Goal: Transaction & Acquisition: Purchase product/service

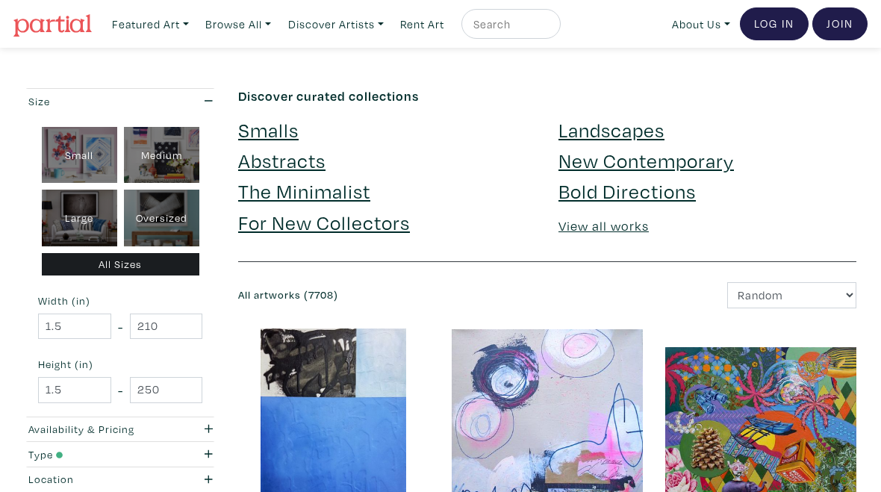
click at [632, 138] on link "Landscapes" at bounding box center [611, 129] width 106 height 26
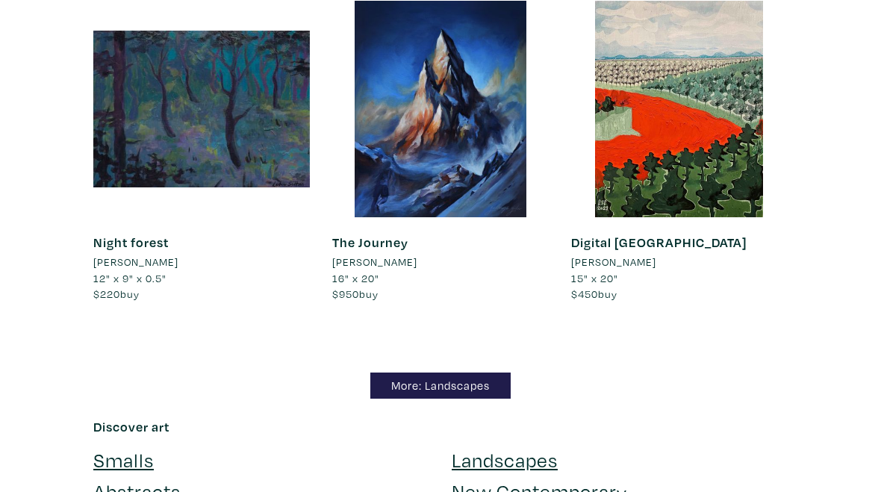
scroll to position [11655, 0]
click at [434, 373] on link "More: Landscapes" at bounding box center [440, 386] width 140 height 26
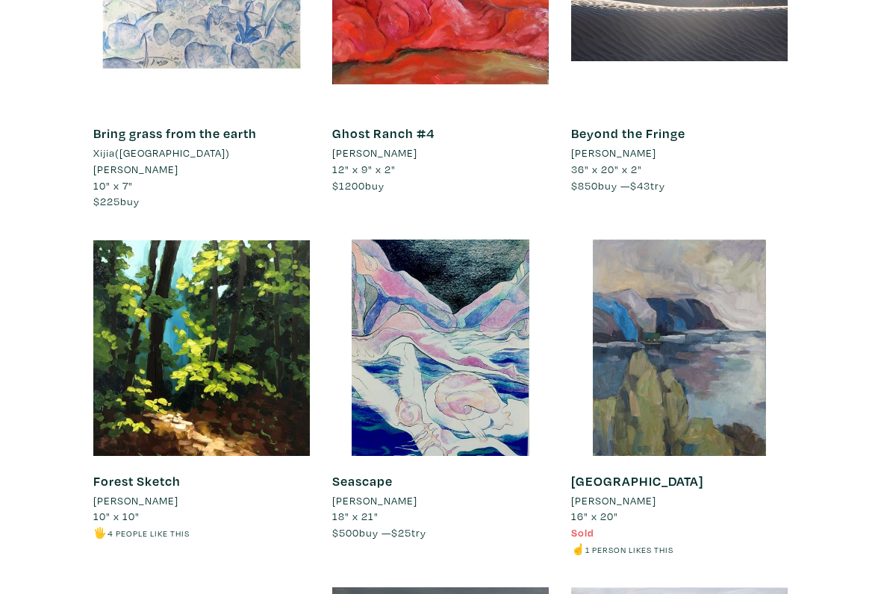
scroll to position [6058, 0]
click at [146, 240] on div at bounding box center [201, 348] width 216 height 216
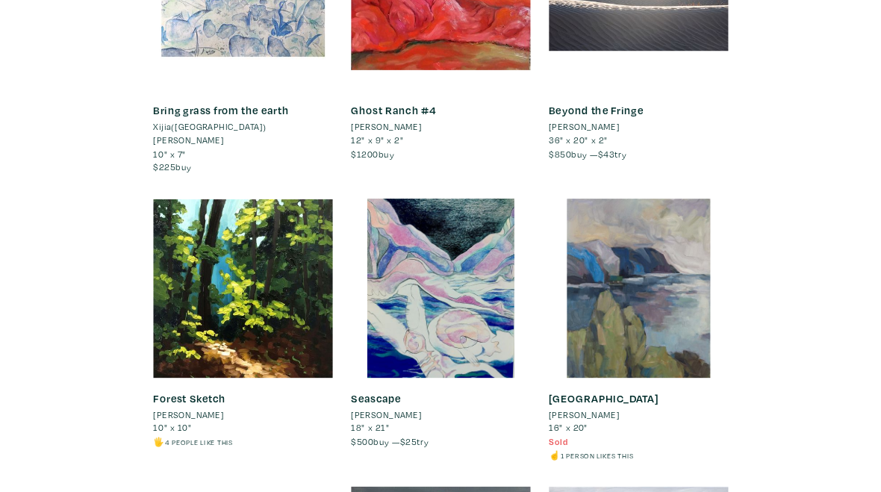
scroll to position [6100, 0]
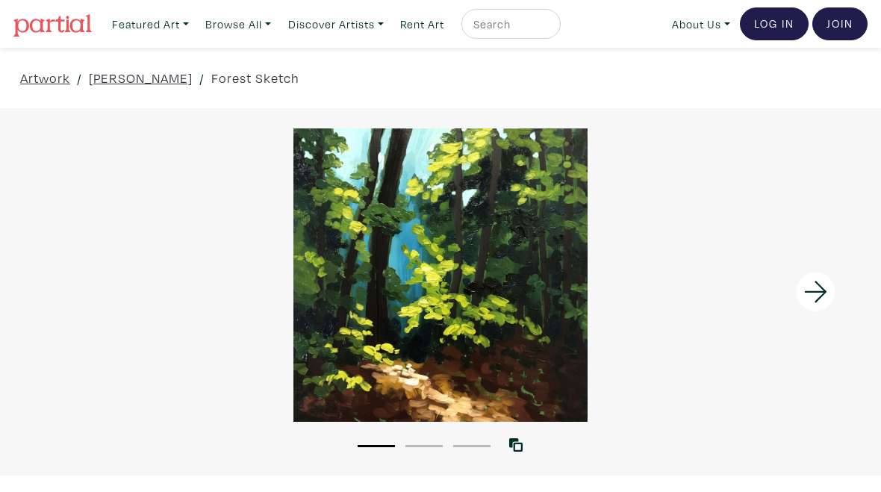
click at [826, 295] on icon at bounding box center [816, 292] width 51 height 40
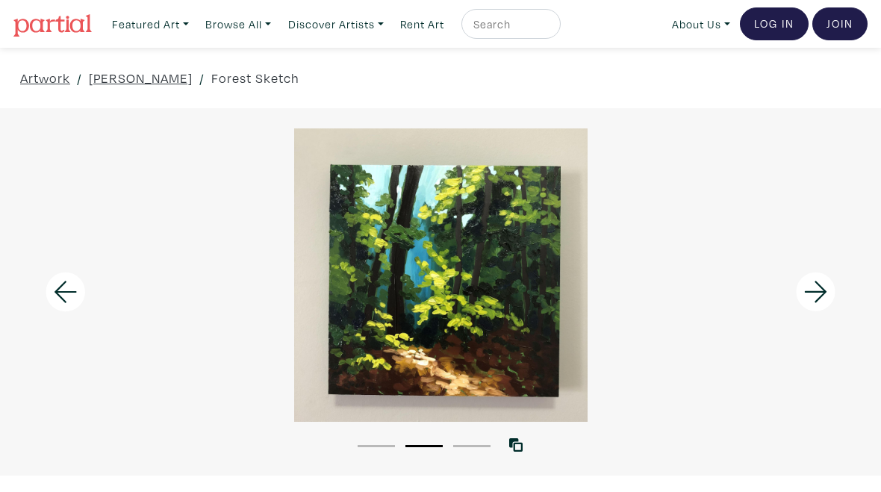
click at [817, 297] on icon at bounding box center [816, 292] width 51 height 40
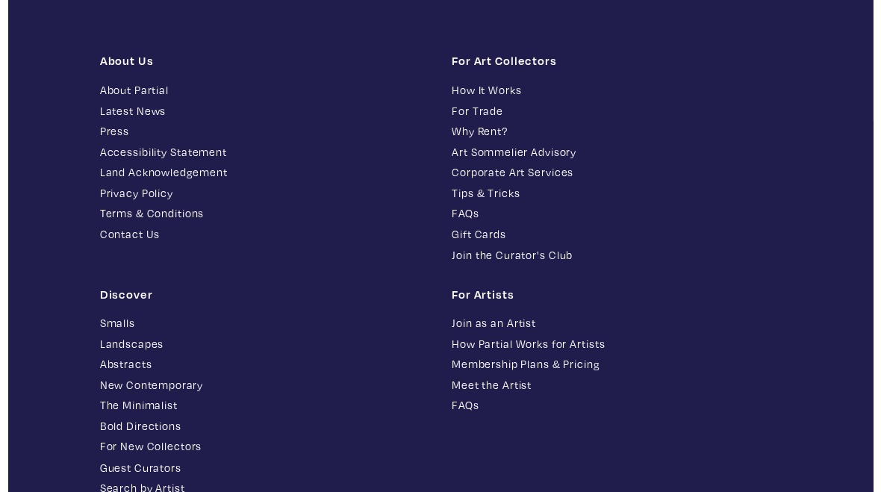
scroll to position [3160, 0]
